Goal: Task Accomplishment & Management: Manage account settings

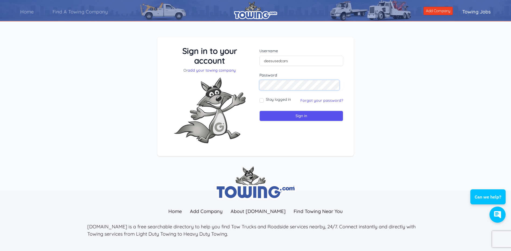
click at [259, 111] on input "Sign in" at bounding box center [301, 116] width 84 height 11
click at [272, 61] on input "text" at bounding box center [301, 61] width 84 height 10
type input "[EMAIL_ADDRESS][DOMAIN_NAME]"
